Goal: Navigation & Orientation: Find specific page/section

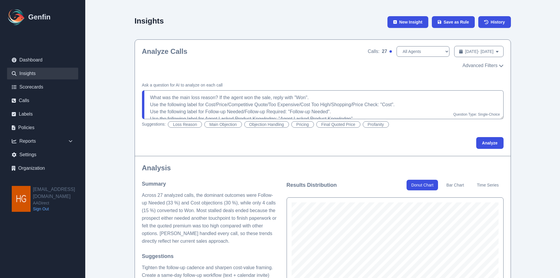
select select "[PERSON_NAME]"
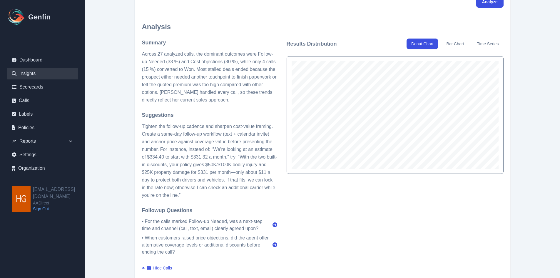
scroll to position [147, 0]
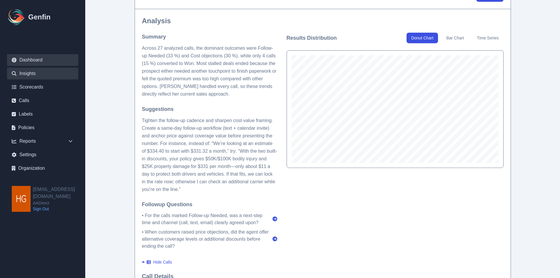
drag, startPoint x: 33, startPoint y: 62, endPoint x: 57, endPoint y: 63, distance: 23.8
click at [33, 62] on link "Dashboard" at bounding box center [42, 60] width 71 height 12
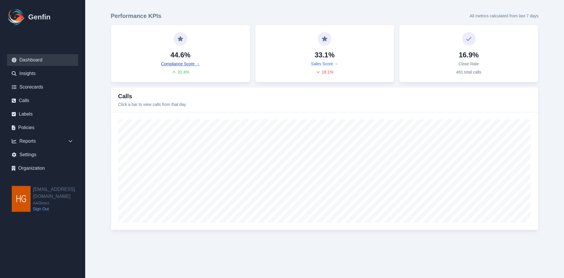
click at [180, 63] on link "Compliance Score →" at bounding box center [180, 64] width 39 height 6
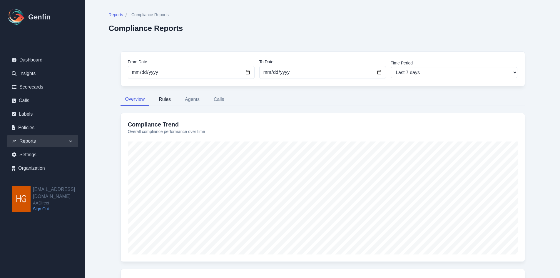
click at [166, 97] on button "Rules" at bounding box center [164, 99] width 21 height 12
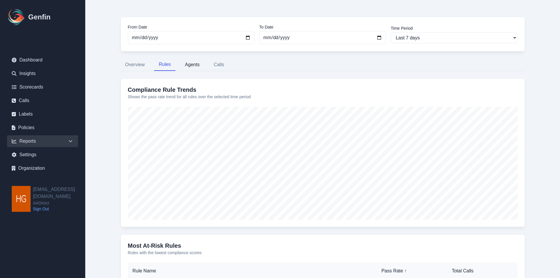
scroll to position [29, 0]
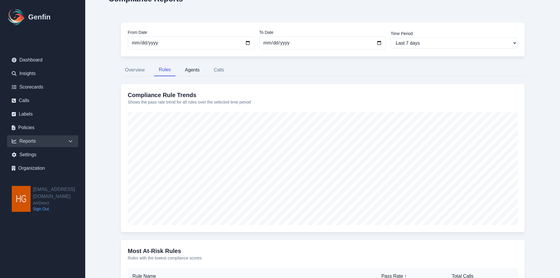
click at [194, 70] on button "Agents" at bounding box center [192, 70] width 24 height 12
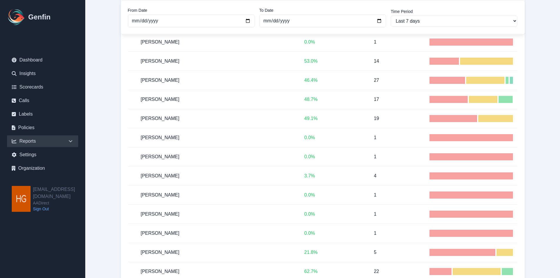
scroll to position [931, 0]
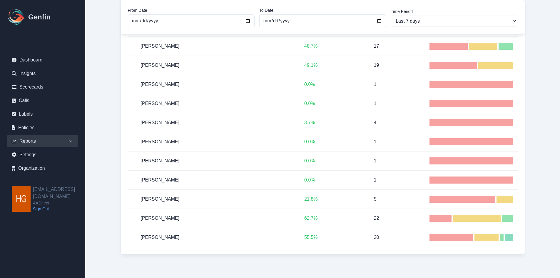
click at [70, 143] on icon at bounding box center [71, 141] width 6 height 6
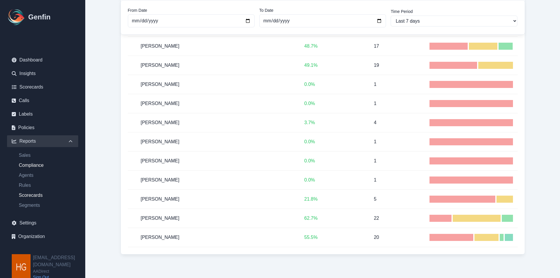
click at [31, 196] on link "Scorecards" at bounding box center [46, 195] width 64 height 7
select select "14"
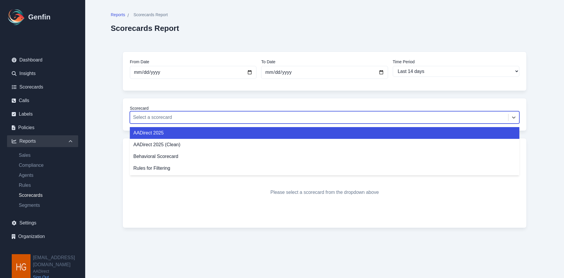
click at [415, 115] on div at bounding box center [319, 117] width 372 height 8
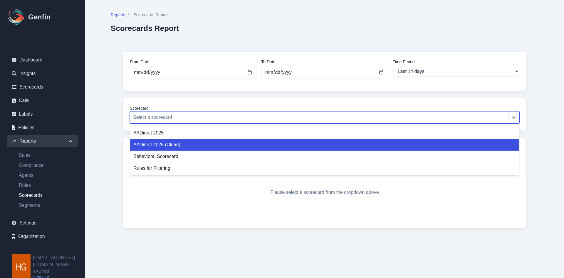
click at [157, 140] on div "AADirect 2025 (Clean)" at bounding box center [325, 145] width 390 height 12
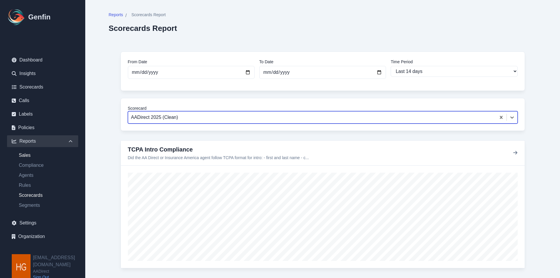
click at [26, 156] on link "Sales" at bounding box center [46, 155] width 64 height 7
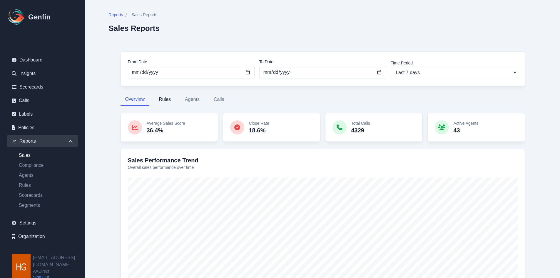
click at [166, 98] on button "Rules" at bounding box center [164, 99] width 21 height 12
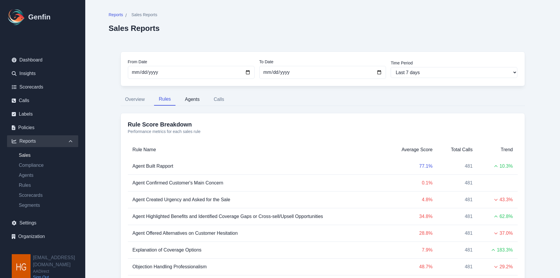
click at [193, 97] on button "Agents" at bounding box center [192, 99] width 24 height 12
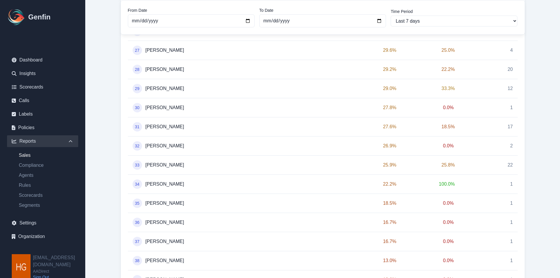
scroll to position [883, 0]
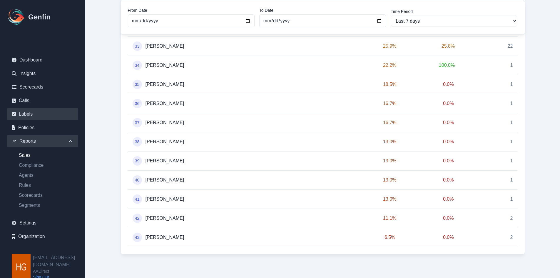
click at [24, 114] on link "Labels" at bounding box center [42, 114] width 71 height 12
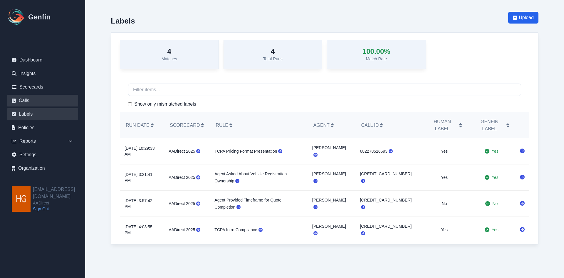
click at [24, 103] on link "Calls" at bounding box center [42, 101] width 71 height 12
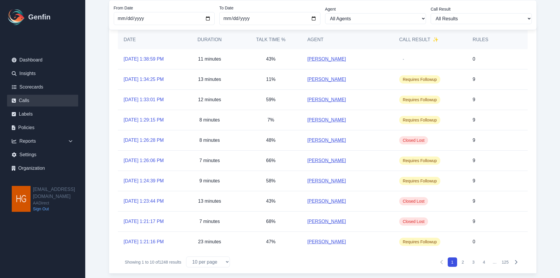
scroll to position [58, 0]
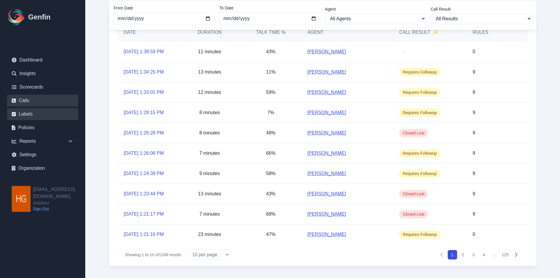
click at [22, 112] on link "Labels" at bounding box center [42, 114] width 71 height 12
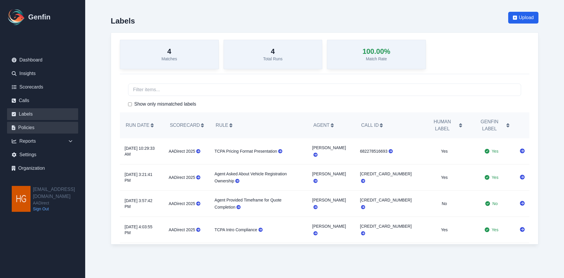
click at [30, 126] on link "Policies" at bounding box center [42, 128] width 71 height 12
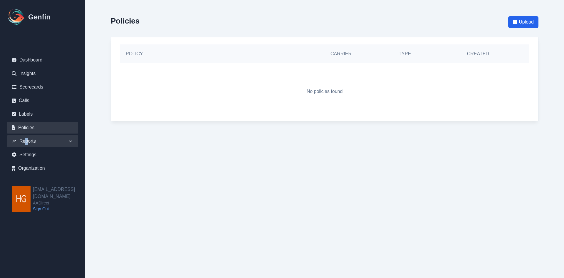
click at [27, 139] on div "Reports" at bounding box center [42, 141] width 71 height 12
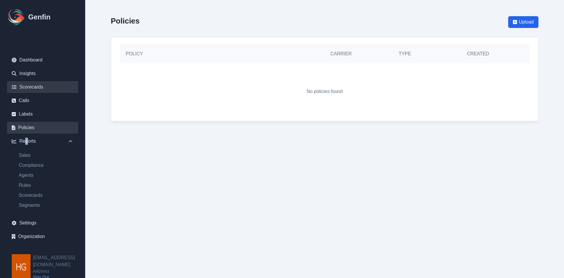
click at [26, 86] on link "Scorecards" at bounding box center [42, 87] width 71 height 12
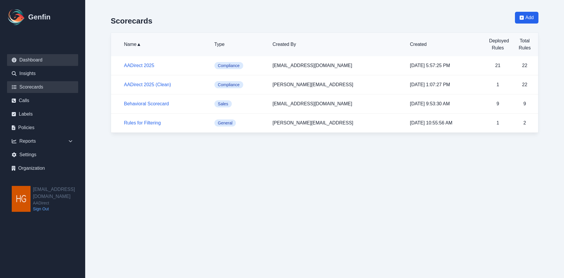
click at [29, 59] on link "Dashboard" at bounding box center [42, 60] width 71 height 12
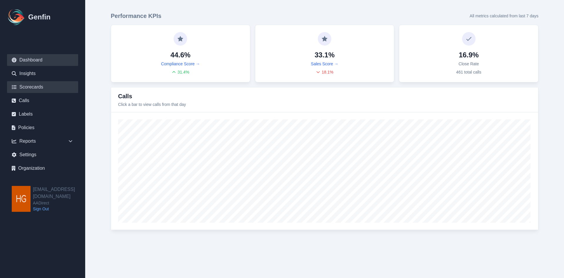
click at [28, 86] on link "Scorecards" at bounding box center [42, 87] width 71 height 12
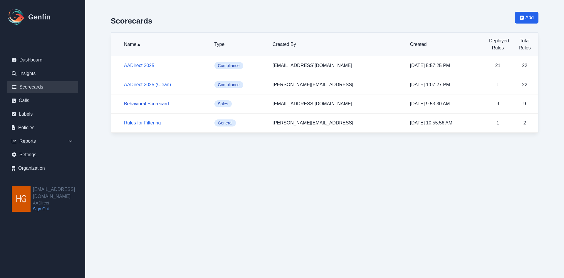
click at [154, 103] on link "Behavioral Scorecard" at bounding box center [146, 103] width 45 height 5
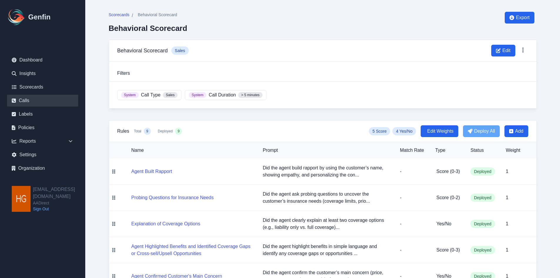
click at [25, 102] on link "Calls" at bounding box center [42, 101] width 71 height 12
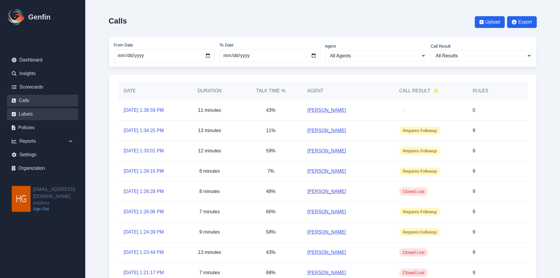
click at [22, 113] on link "Labels" at bounding box center [42, 114] width 71 height 12
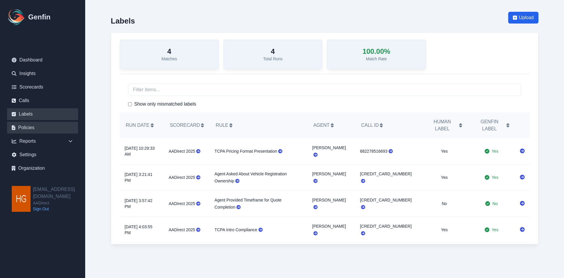
click at [26, 125] on link "Policies" at bounding box center [42, 128] width 71 height 12
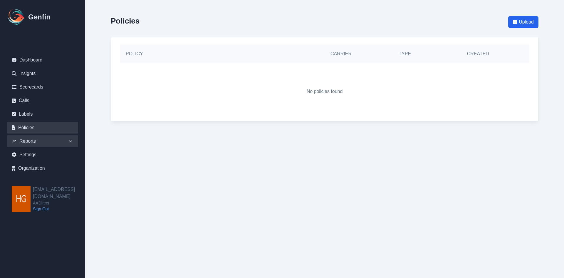
click at [27, 140] on div "Reports" at bounding box center [42, 141] width 71 height 12
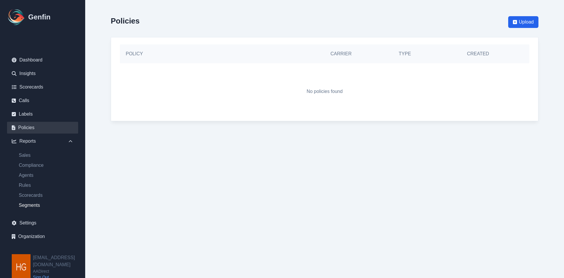
click at [27, 206] on link "Segments" at bounding box center [46, 205] width 64 height 7
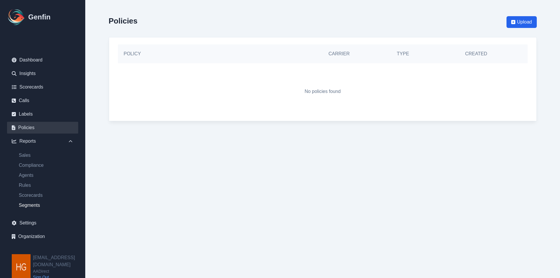
select select "14"
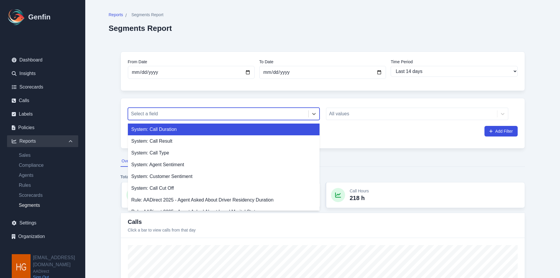
click at [180, 113] on div at bounding box center [218, 114] width 174 height 8
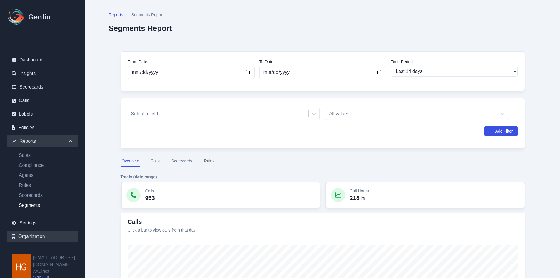
click at [25, 235] on link "Organization" at bounding box center [42, 236] width 71 height 12
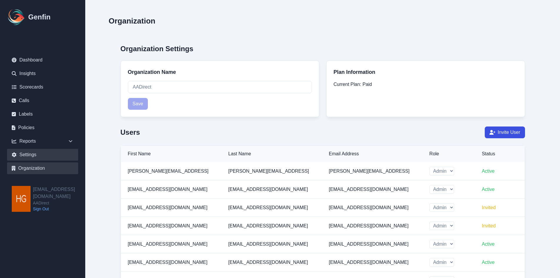
click at [27, 153] on link "Settings" at bounding box center [42, 155] width 71 height 12
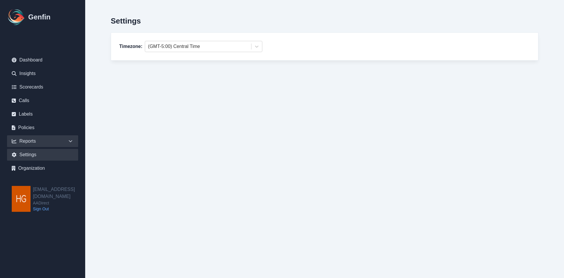
click at [40, 142] on div "Reports" at bounding box center [42, 141] width 71 height 12
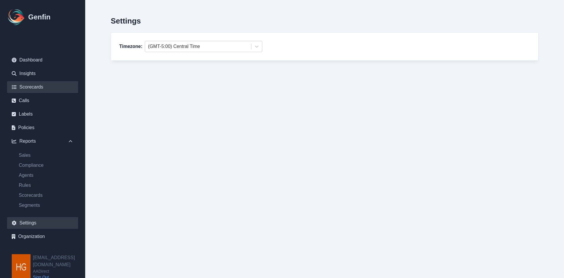
click at [28, 86] on link "Scorecards" at bounding box center [42, 87] width 71 height 12
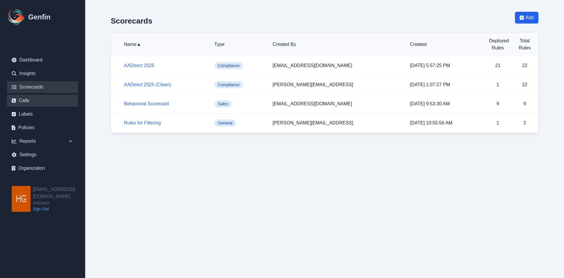
click at [19, 102] on link "Calls" at bounding box center [42, 101] width 71 height 12
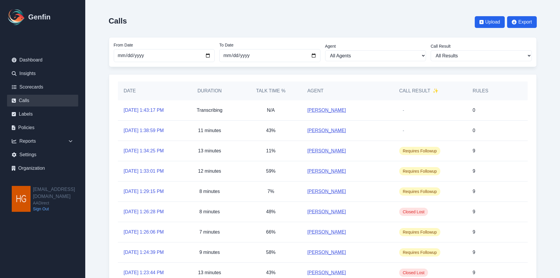
click at [325, 209] on link "[PERSON_NAME]" at bounding box center [326, 211] width 39 height 7
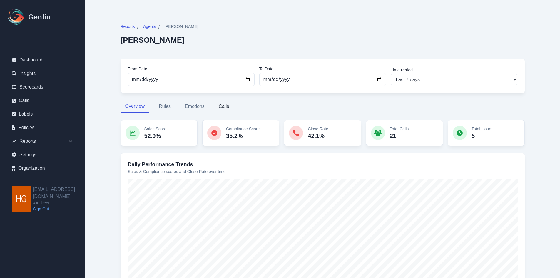
click at [223, 104] on button "Calls" at bounding box center [224, 106] width 20 height 12
